Goal: Entertainment & Leisure: Consume media (video, audio)

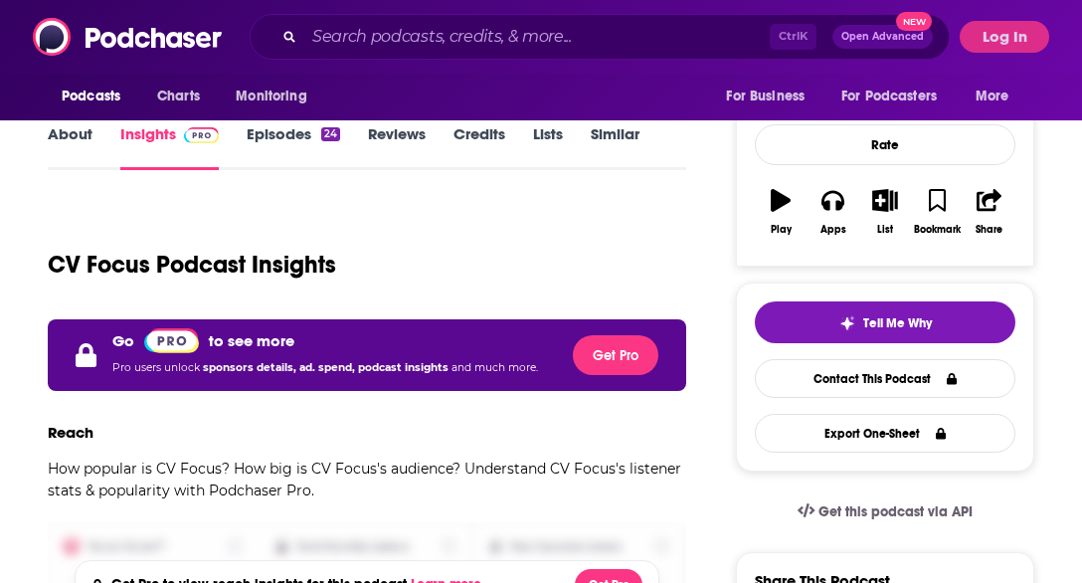
scroll to position [256, 0]
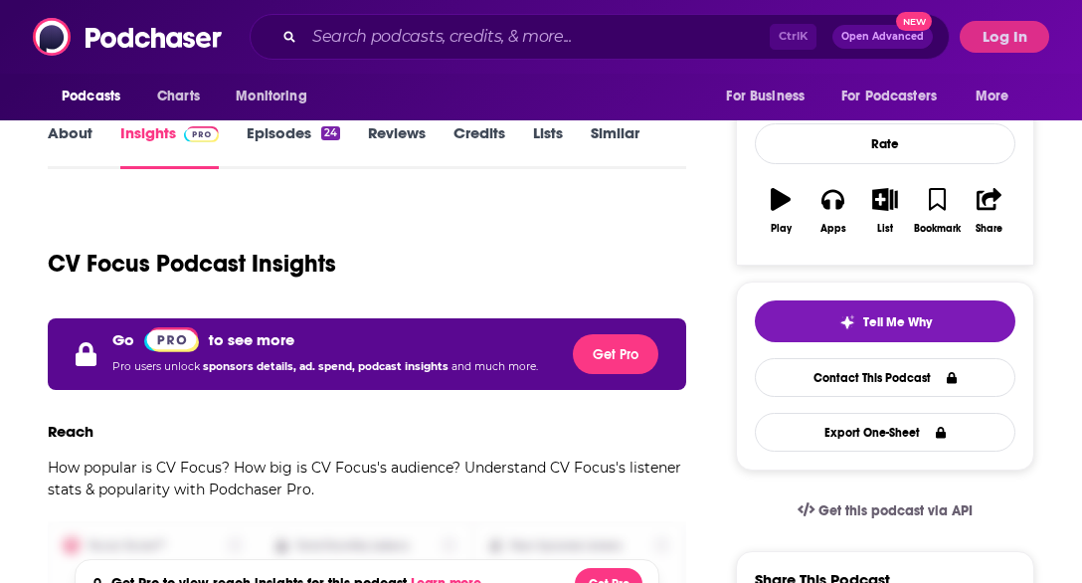
click at [290, 134] on link "Episodes 24" at bounding box center [294, 146] width 94 height 46
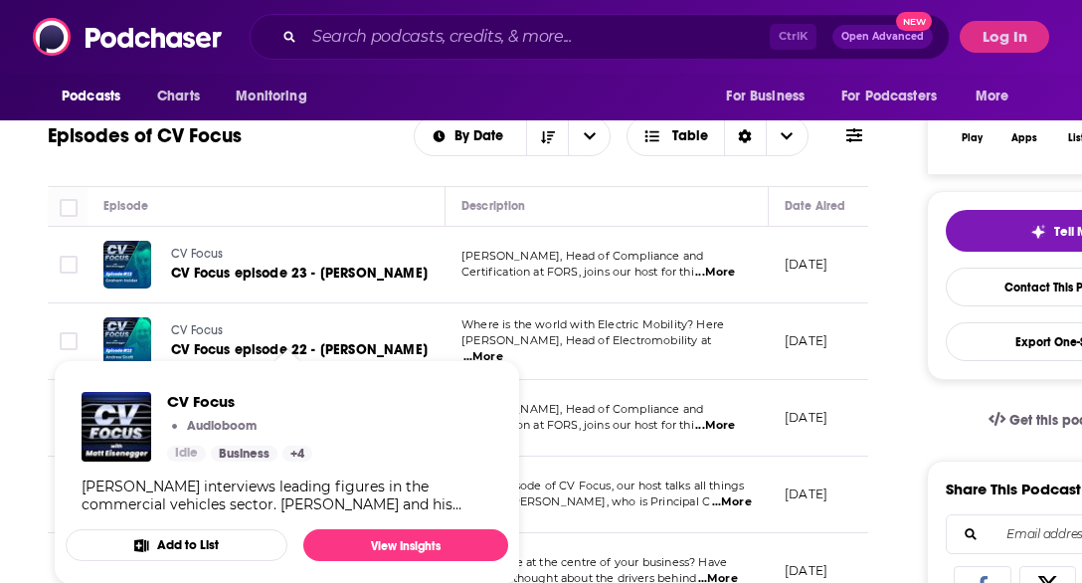
scroll to position [365, 0]
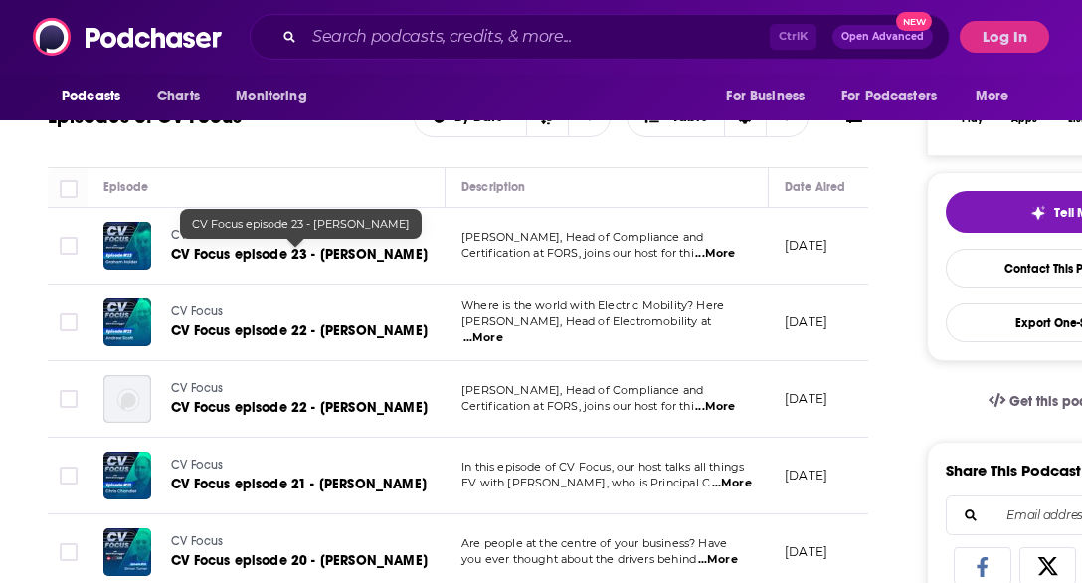
click at [274, 254] on span "CV Focus episode 23 - [PERSON_NAME]" at bounding box center [299, 254] width 257 height 17
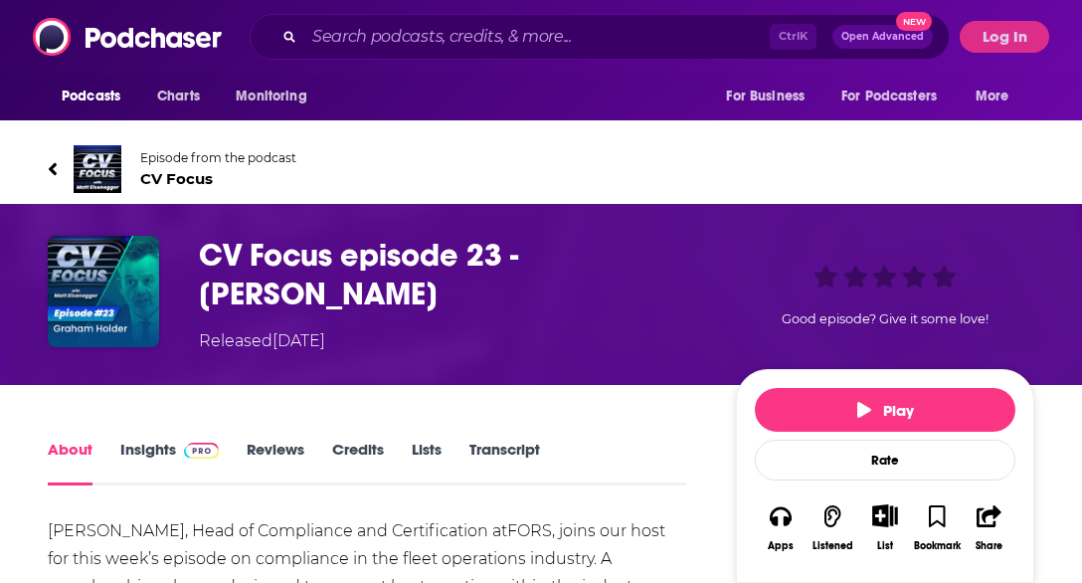
scroll to position [100, 0]
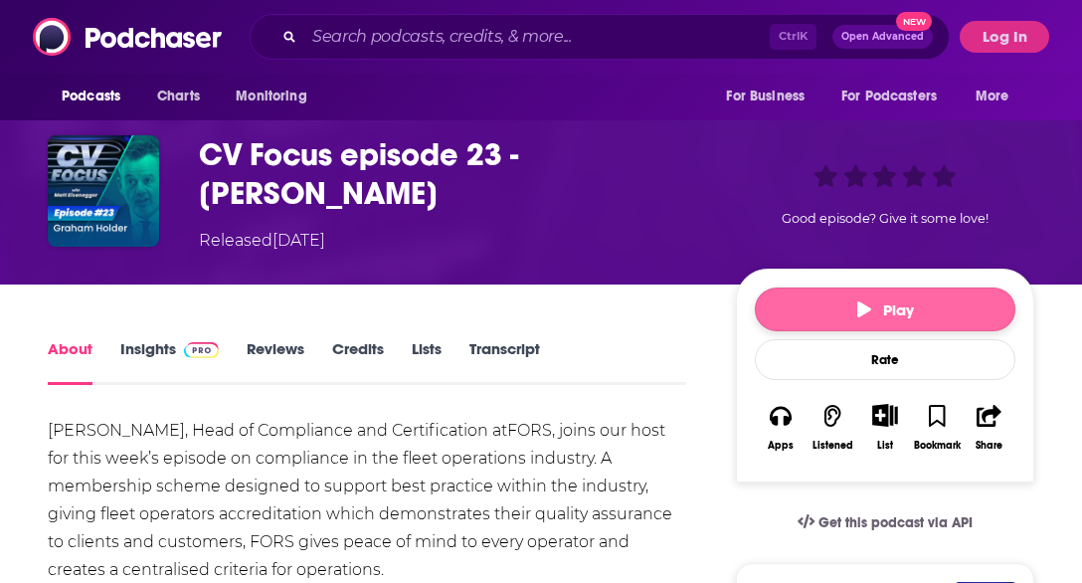
click at [846, 308] on button "Play" at bounding box center [885, 310] width 261 height 44
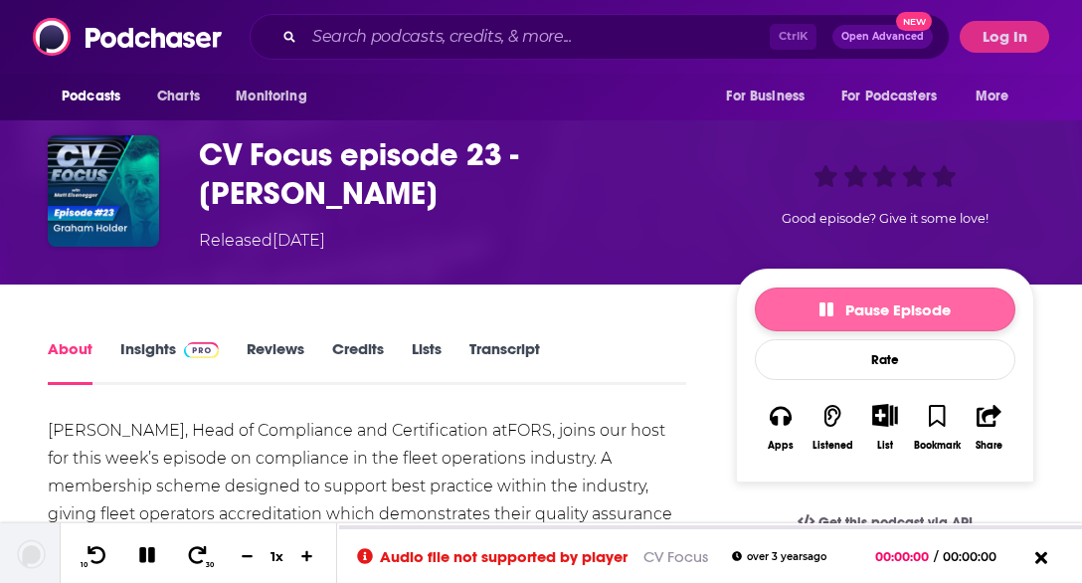
click at [834, 309] on icon "button" at bounding box center [827, 309] width 14 height 14
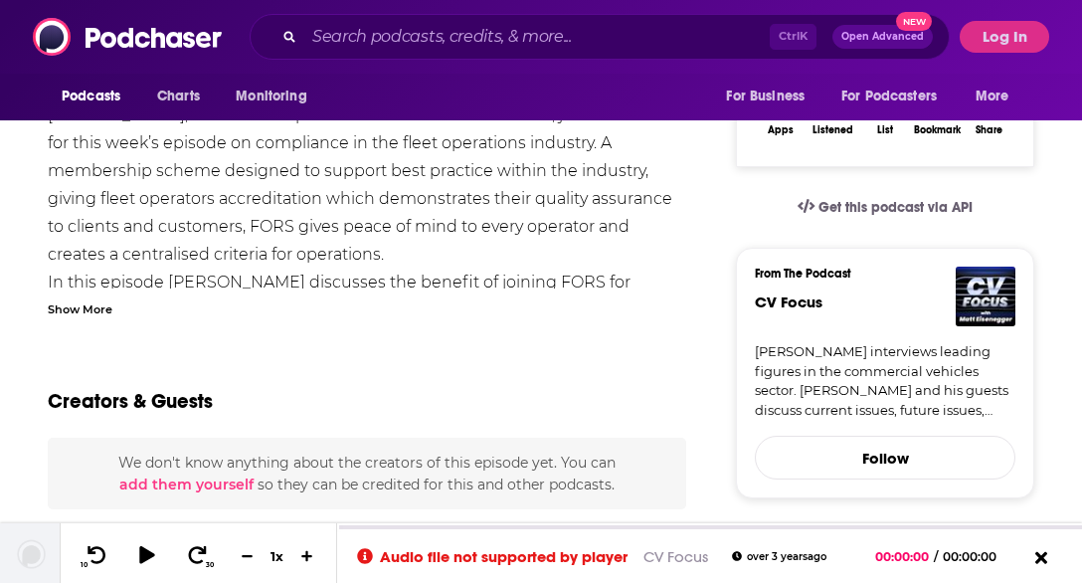
scroll to position [0, 0]
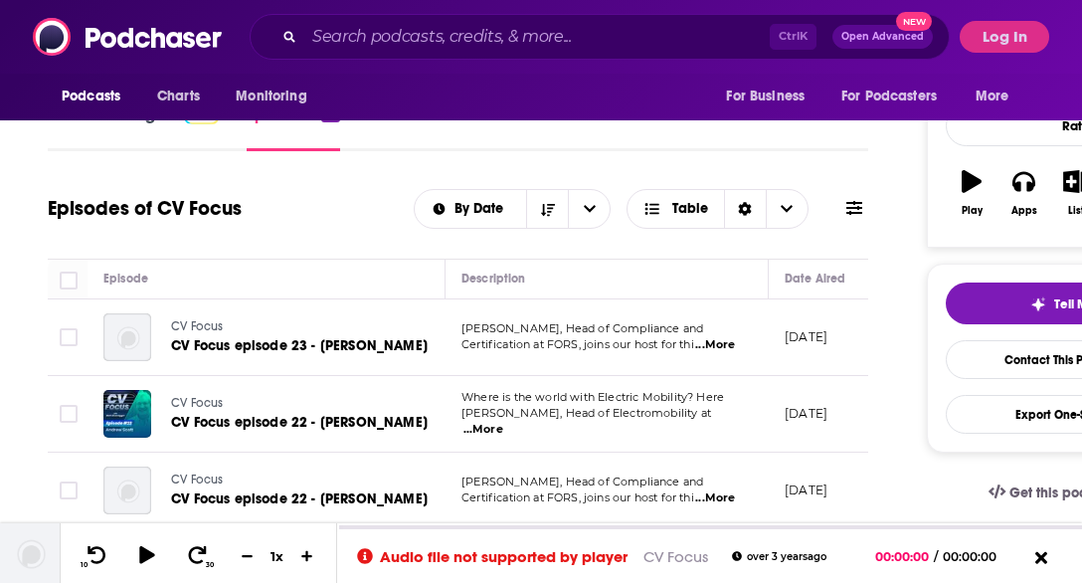
scroll to position [279, 0]
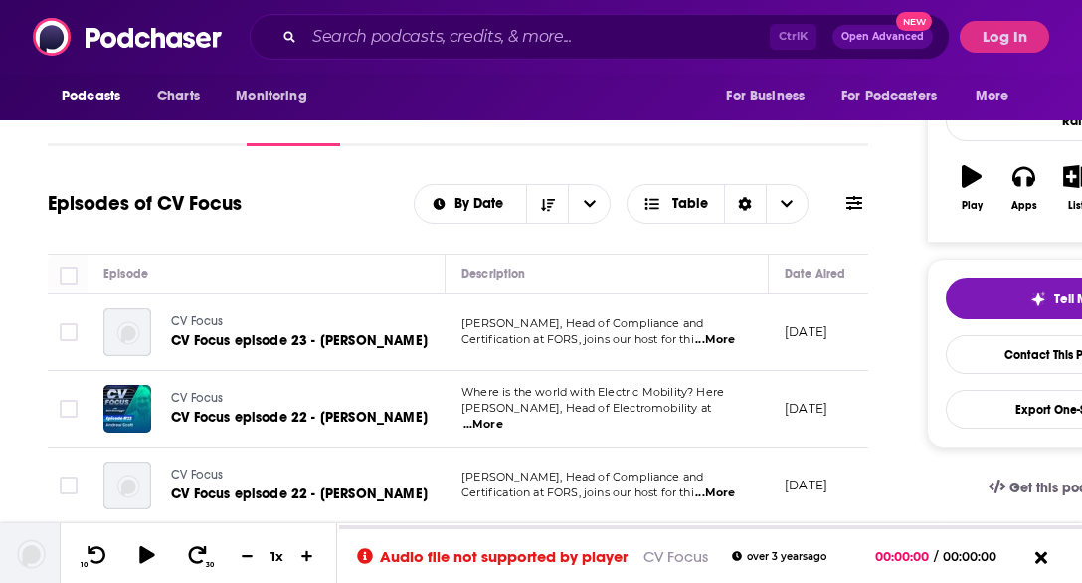
click at [720, 335] on span "...More" at bounding box center [715, 340] width 40 height 16
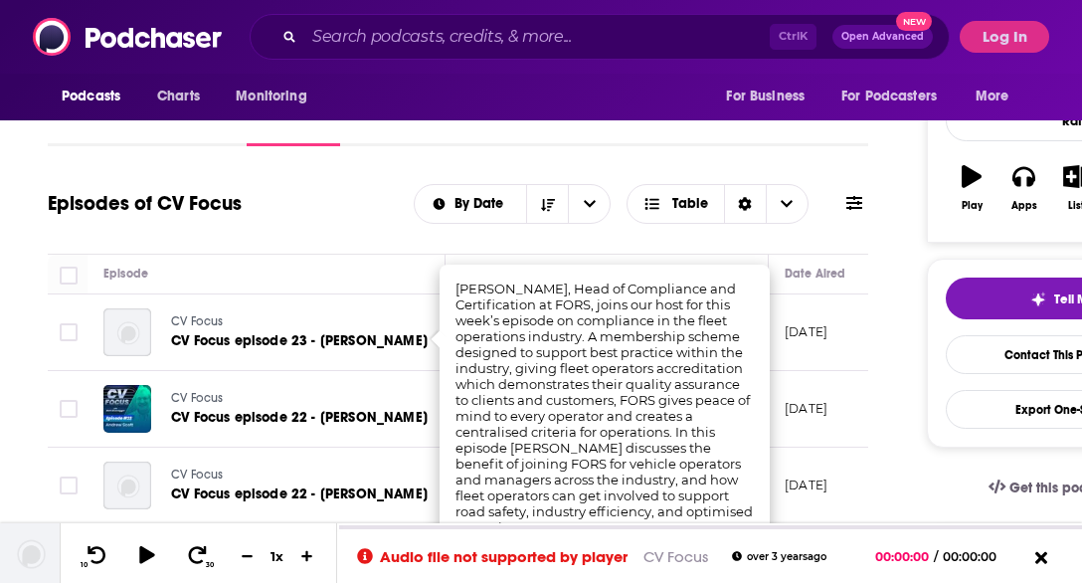
click at [340, 232] on div "Episodes of CV Focus By Date Table" at bounding box center [458, 216] width 821 height 77
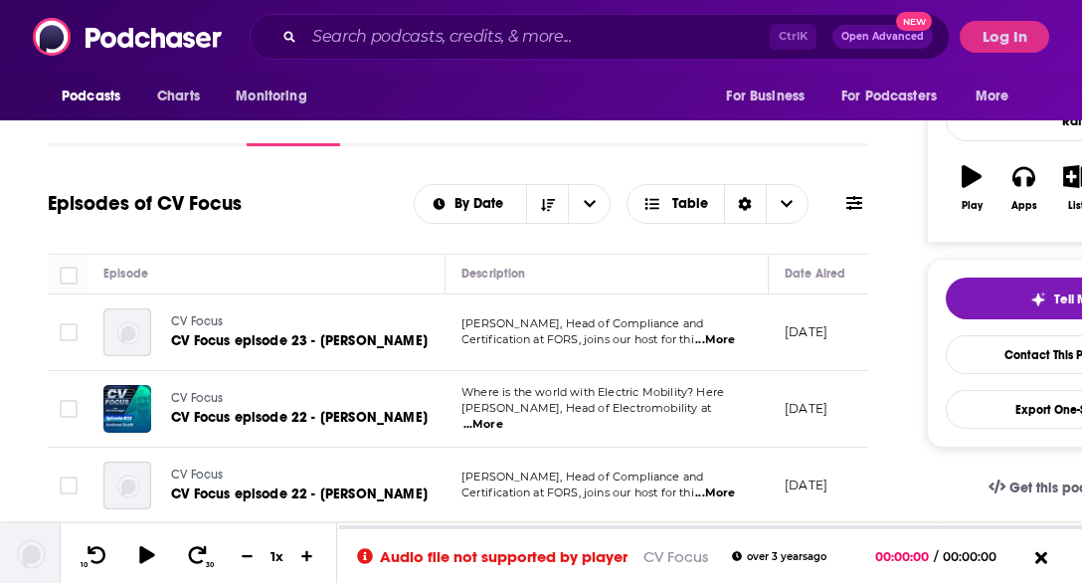
click at [724, 341] on span "...More" at bounding box center [715, 340] width 40 height 16
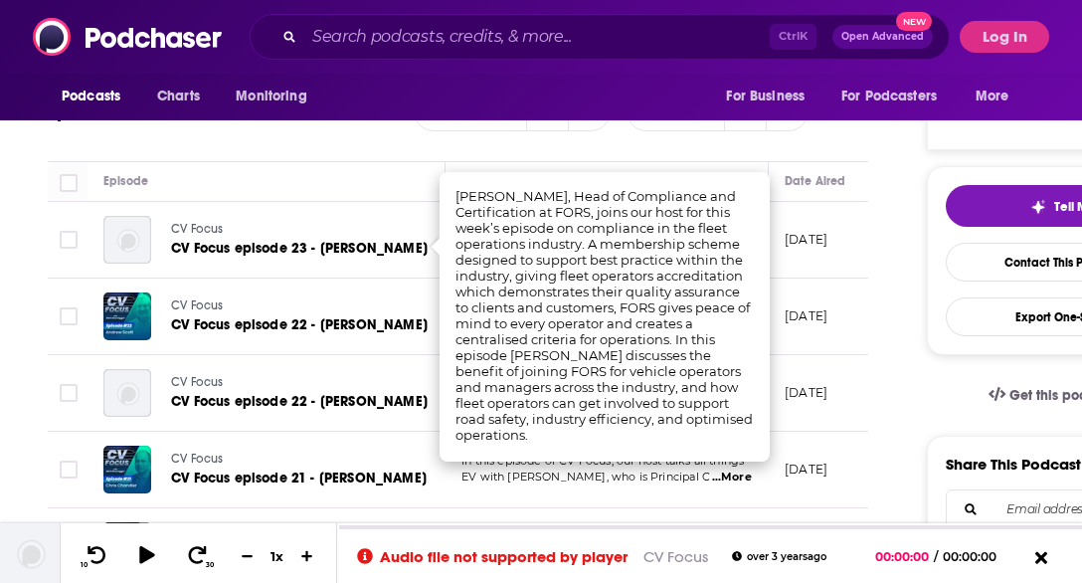
scroll to position [372, 0]
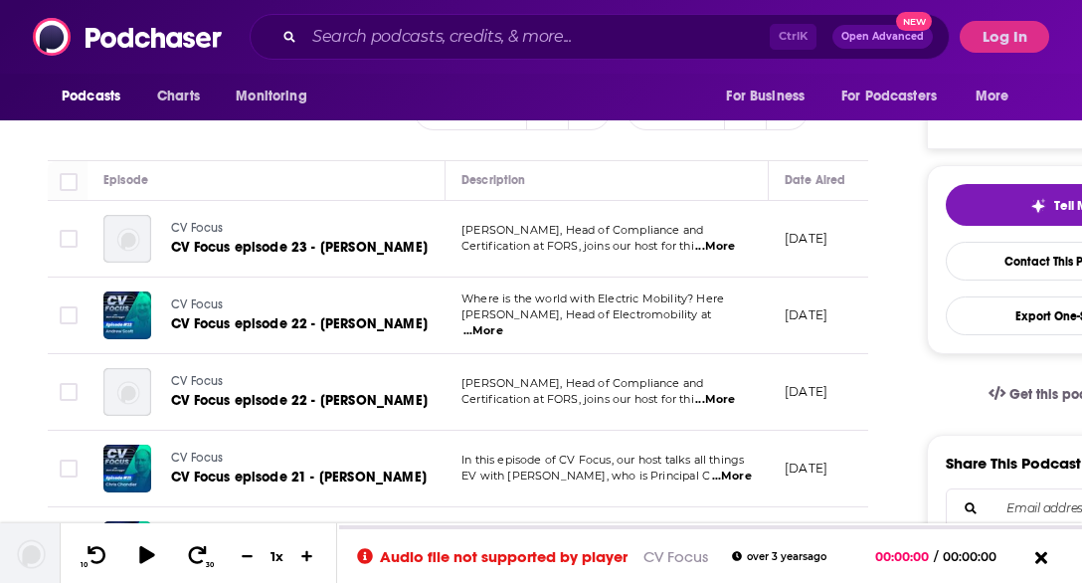
click at [503, 324] on span "...More" at bounding box center [484, 331] width 40 height 16
click at [721, 395] on span "...More" at bounding box center [715, 400] width 40 height 16
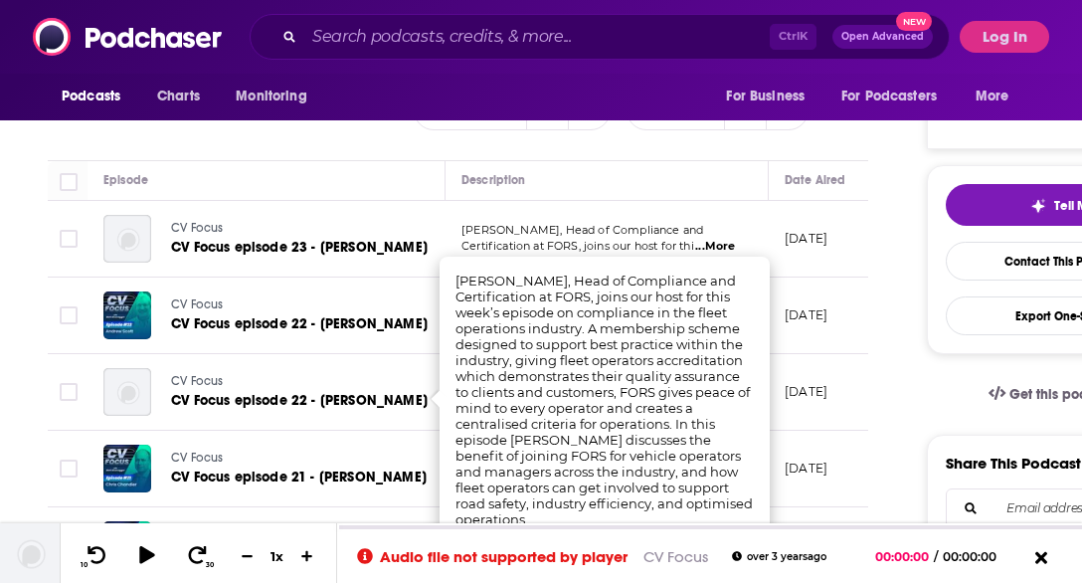
click at [846, 356] on td "[DATE]" at bounding box center [833, 392] width 129 height 77
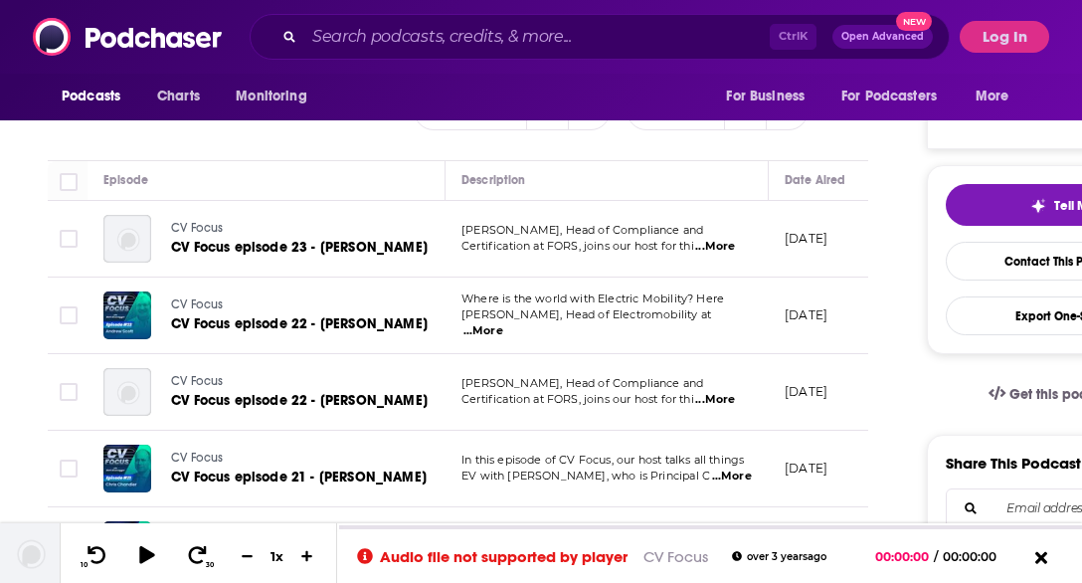
click at [720, 401] on span "...More" at bounding box center [715, 400] width 40 height 16
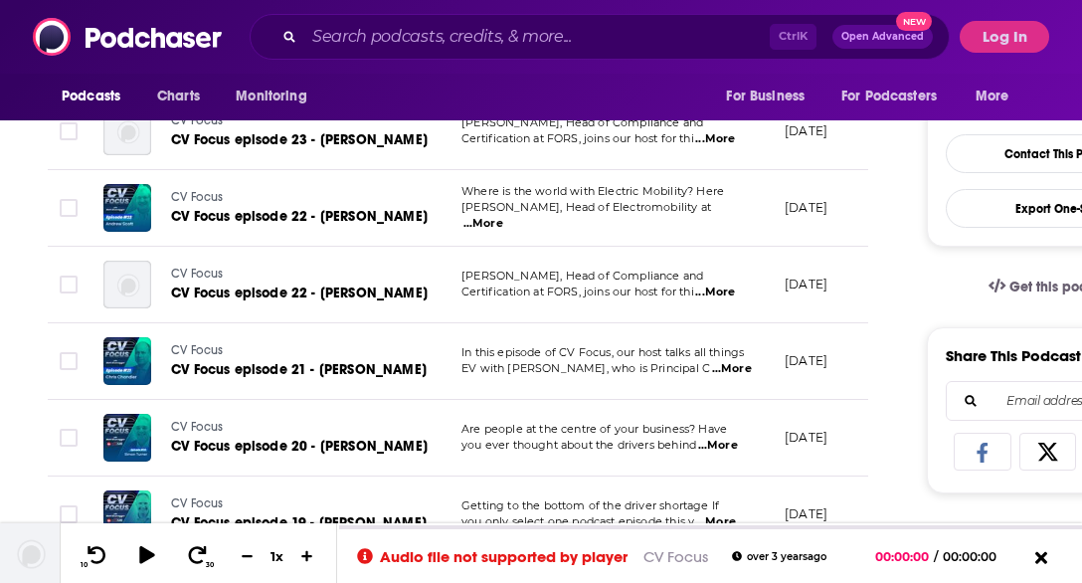
scroll to position [481, 0]
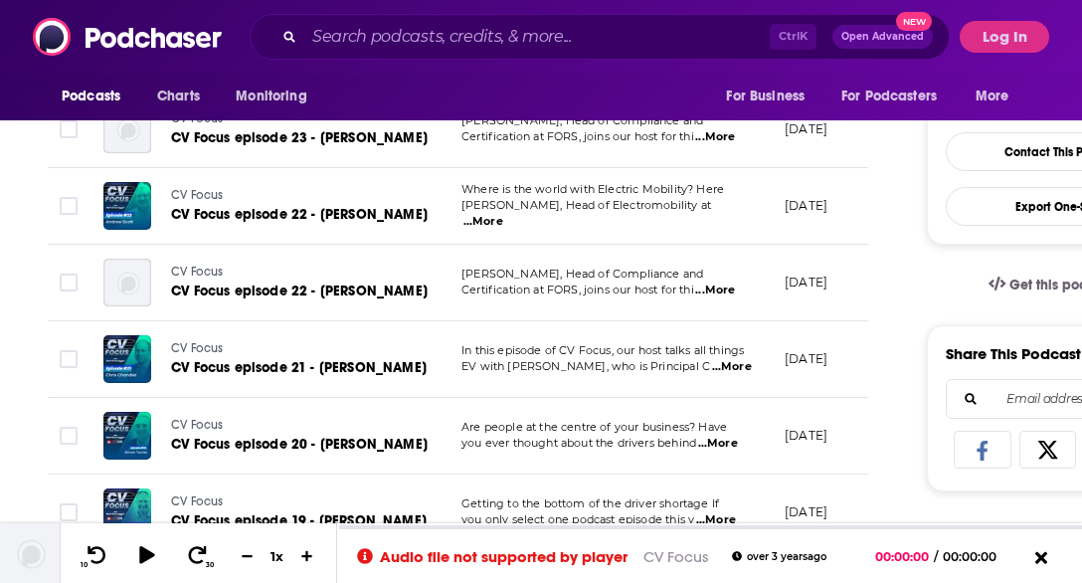
click at [714, 369] on span "...More" at bounding box center [732, 367] width 40 height 16
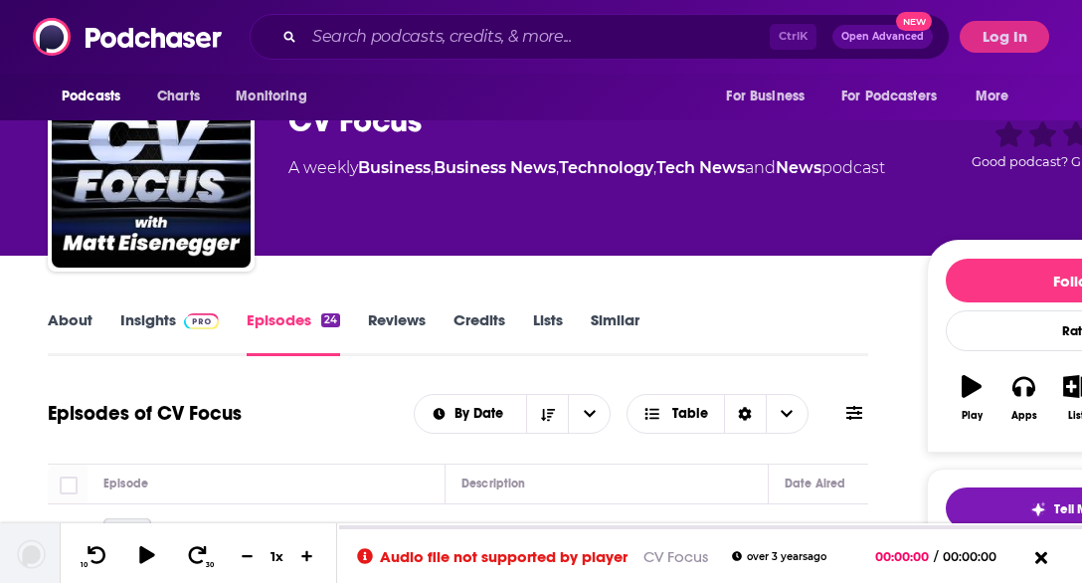
scroll to position [6, 0]
